Goal: Task Accomplishment & Management: Manage account settings

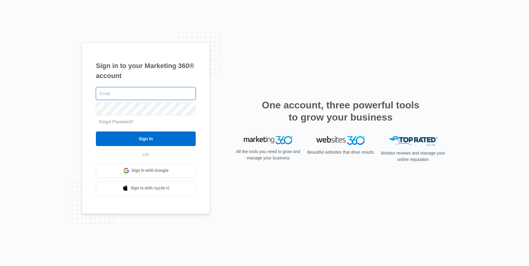
drag, startPoint x: 120, startPoint y: 91, endPoint x: 130, endPoint y: 98, distance: 11.9
click at [120, 91] on input "text" at bounding box center [146, 93] width 100 height 13
type input "[PERSON_NAME][EMAIL_ADDRESS][PERSON_NAME][DOMAIN_NAME]"
click at [96, 132] on input "Sign In" at bounding box center [146, 139] width 100 height 15
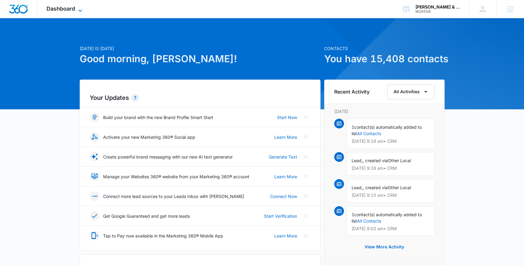
click at [78, 8] on icon at bounding box center [80, 10] width 7 height 7
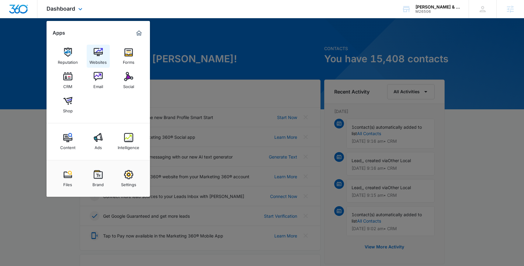
click at [97, 53] on img at bounding box center [98, 52] width 9 height 9
